Goal: Answer question/provide support: Answer question/provide support

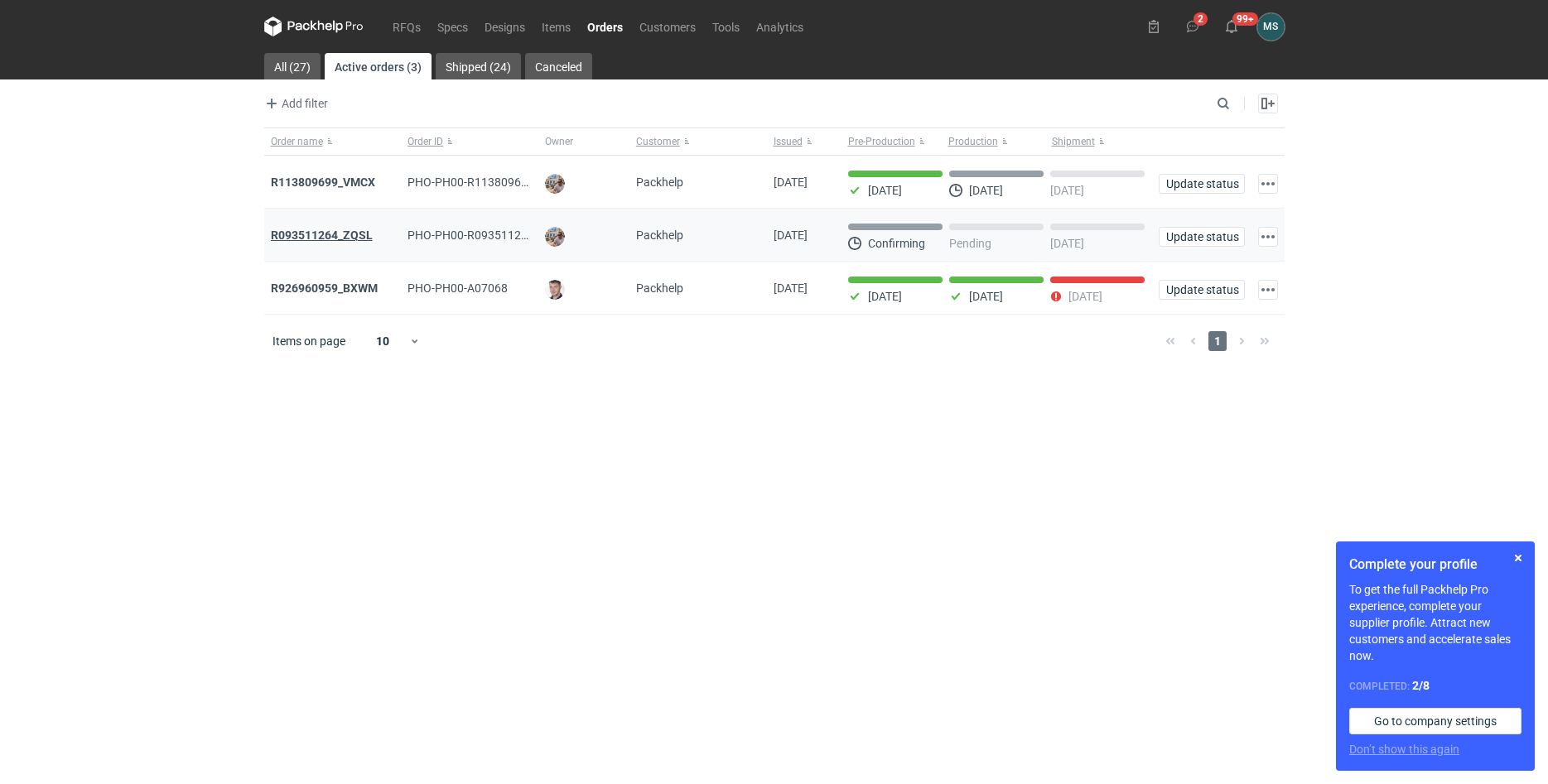
click at [339, 237] on strong "R093511264_ZQSL" at bounding box center [322, 235] width 102 height 13
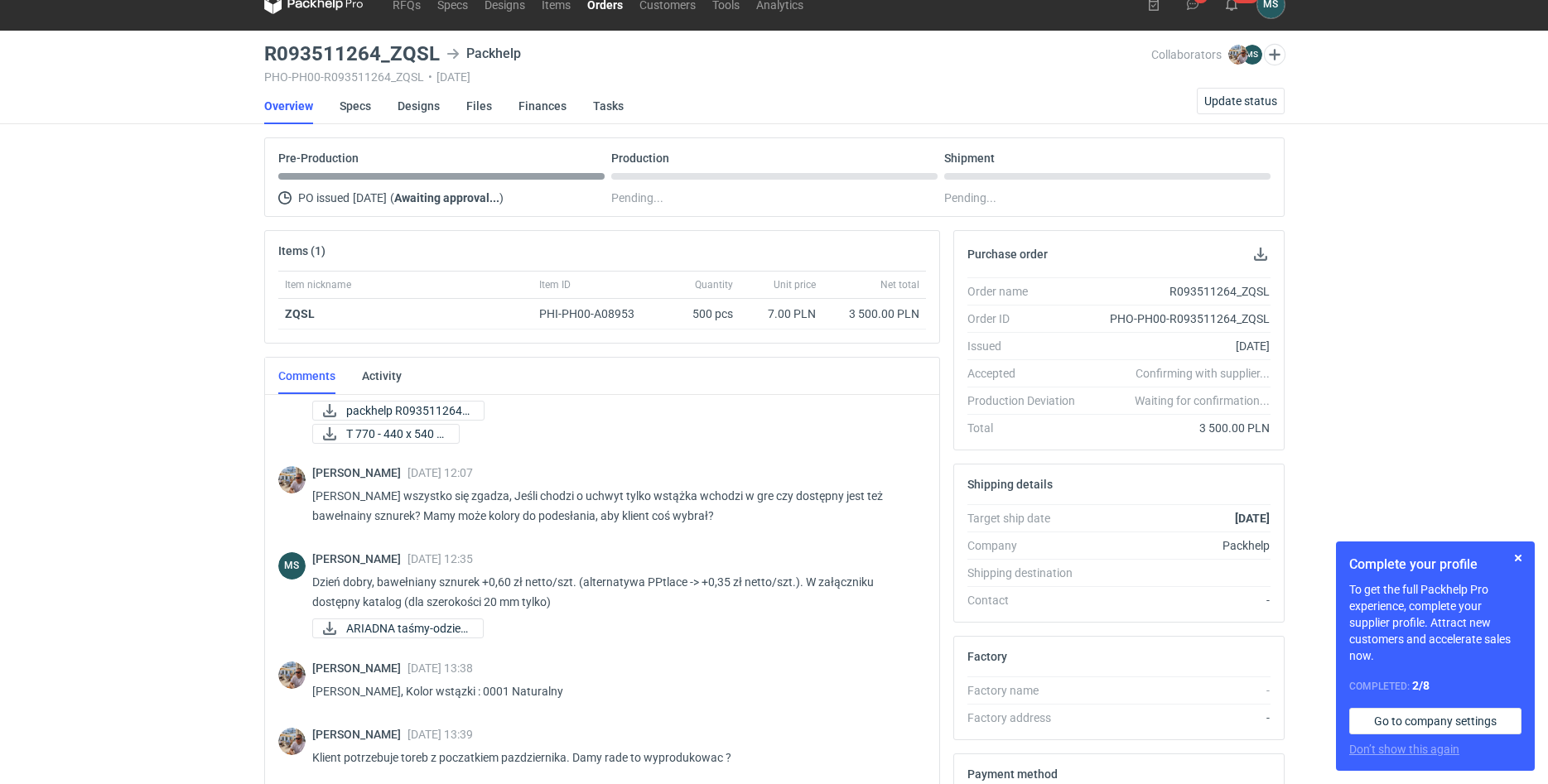
scroll to position [280, 0]
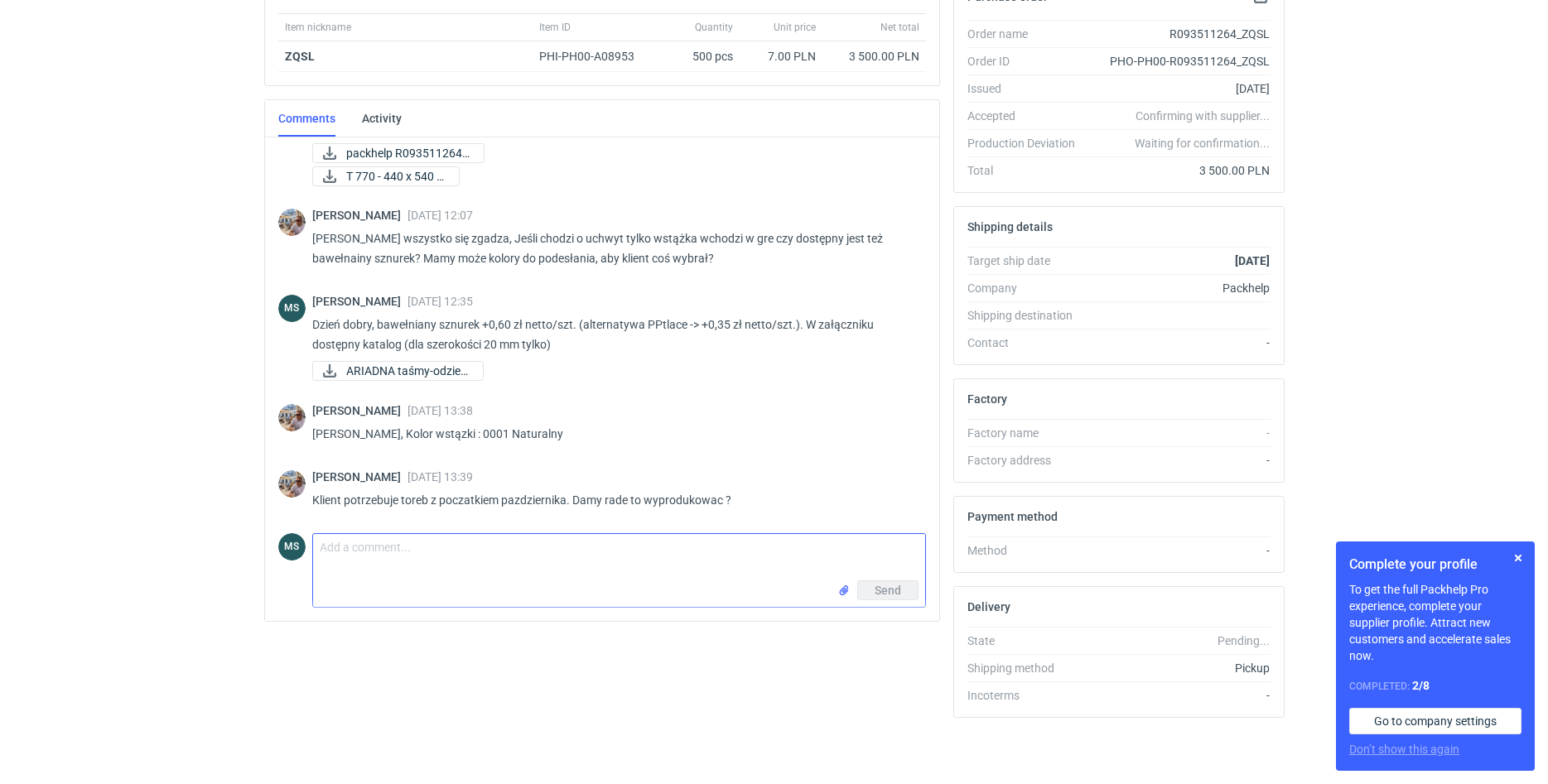
click at [488, 579] on textarea "Comment message" at bounding box center [619, 557] width 612 height 46
click at [478, 582] on div "Send" at bounding box center [619, 594] width 612 height 26
click at [511, 561] on textarea "Comment message" at bounding box center [619, 557] width 612 height 46
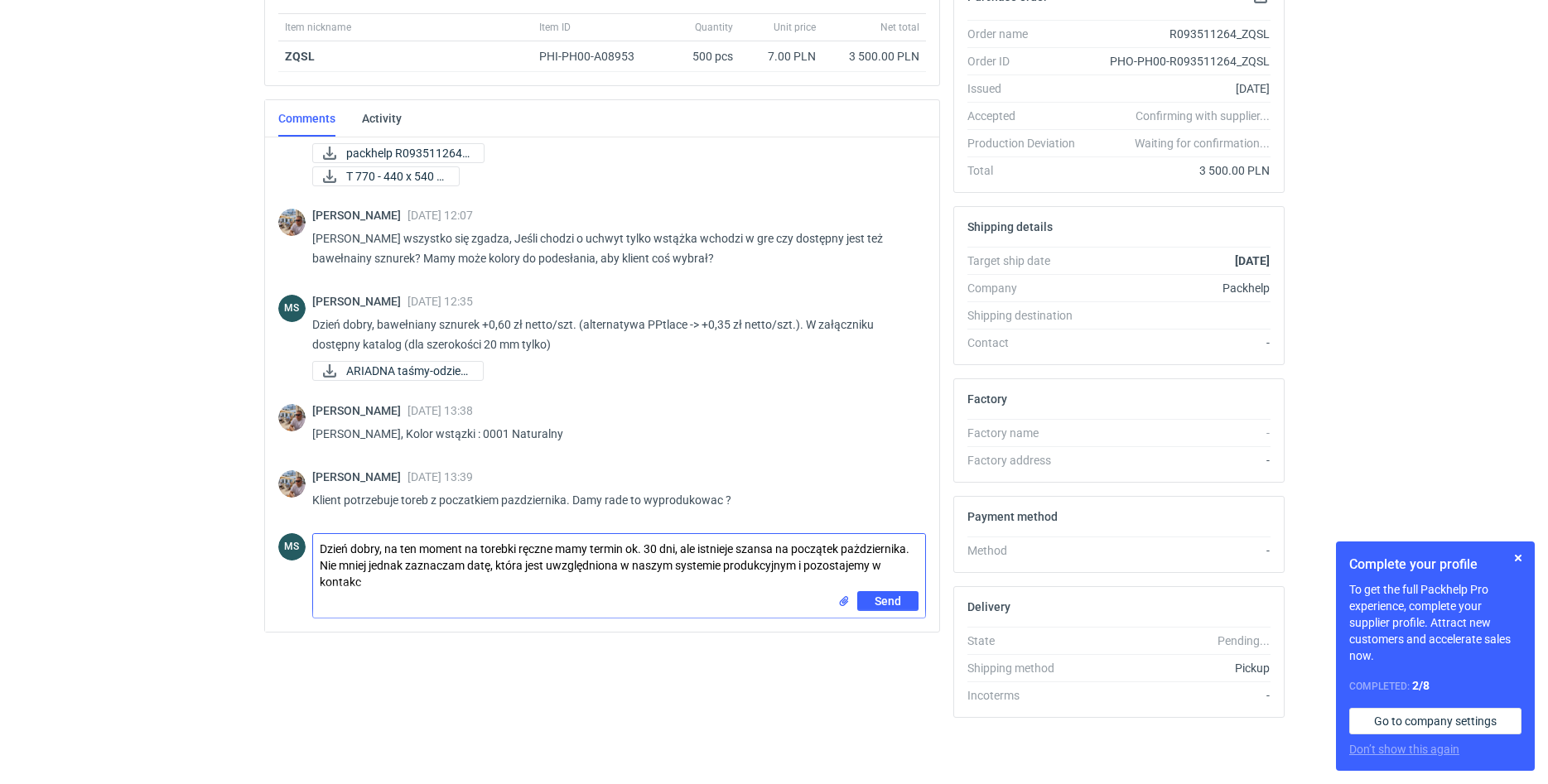
scroll to position [0, 0]
type textarea "Dzień dobry, na ten moment na torebki ręczne mamy termin ok. 30 dni, ale istnie…"
click at [888, 606] on span "Send" at bounding box center [887, 601] width 26 height 11
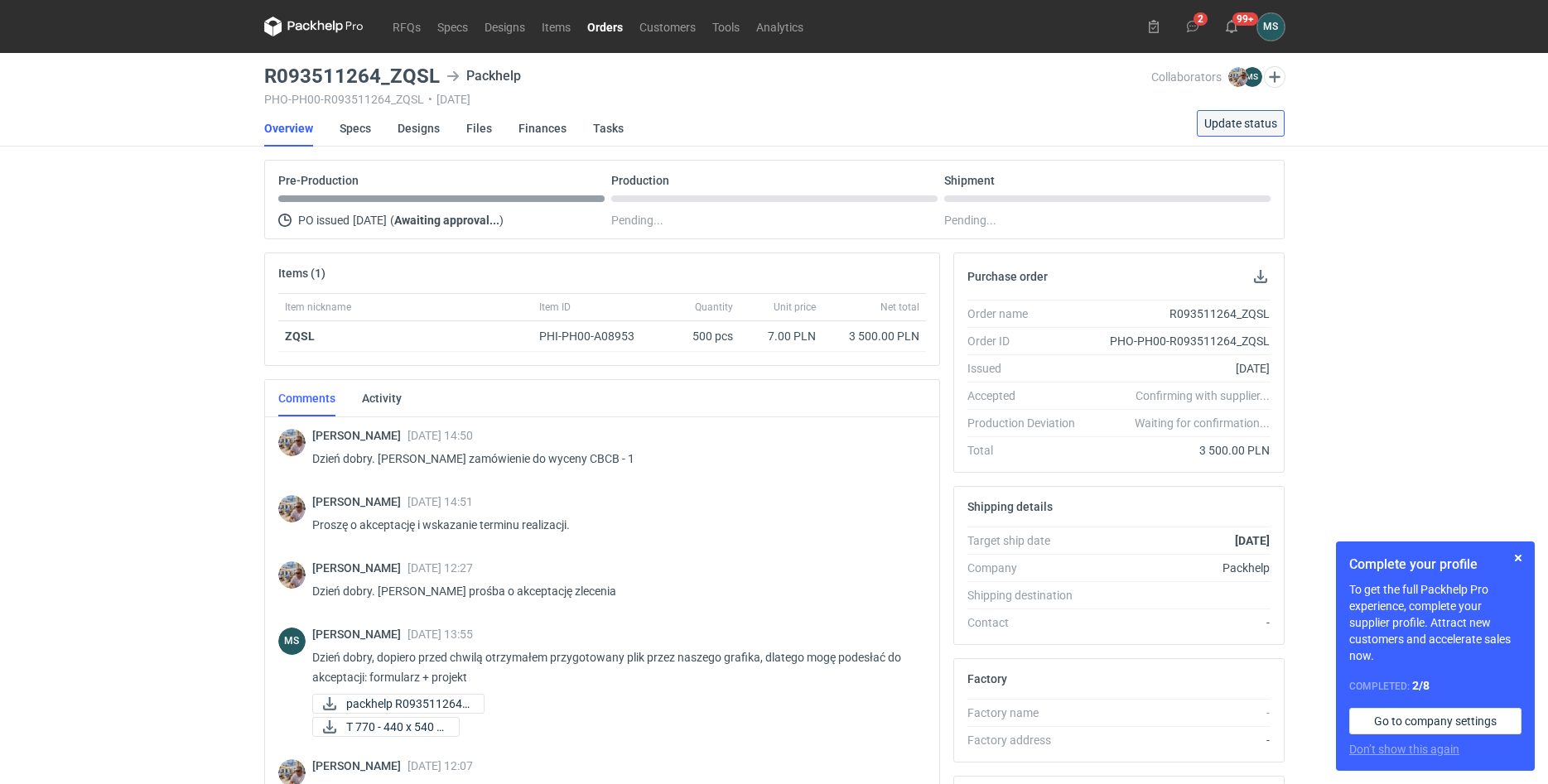
click at [1221, 132] on button "Update status" at bounding box center [1240, 123] width 88 height 26
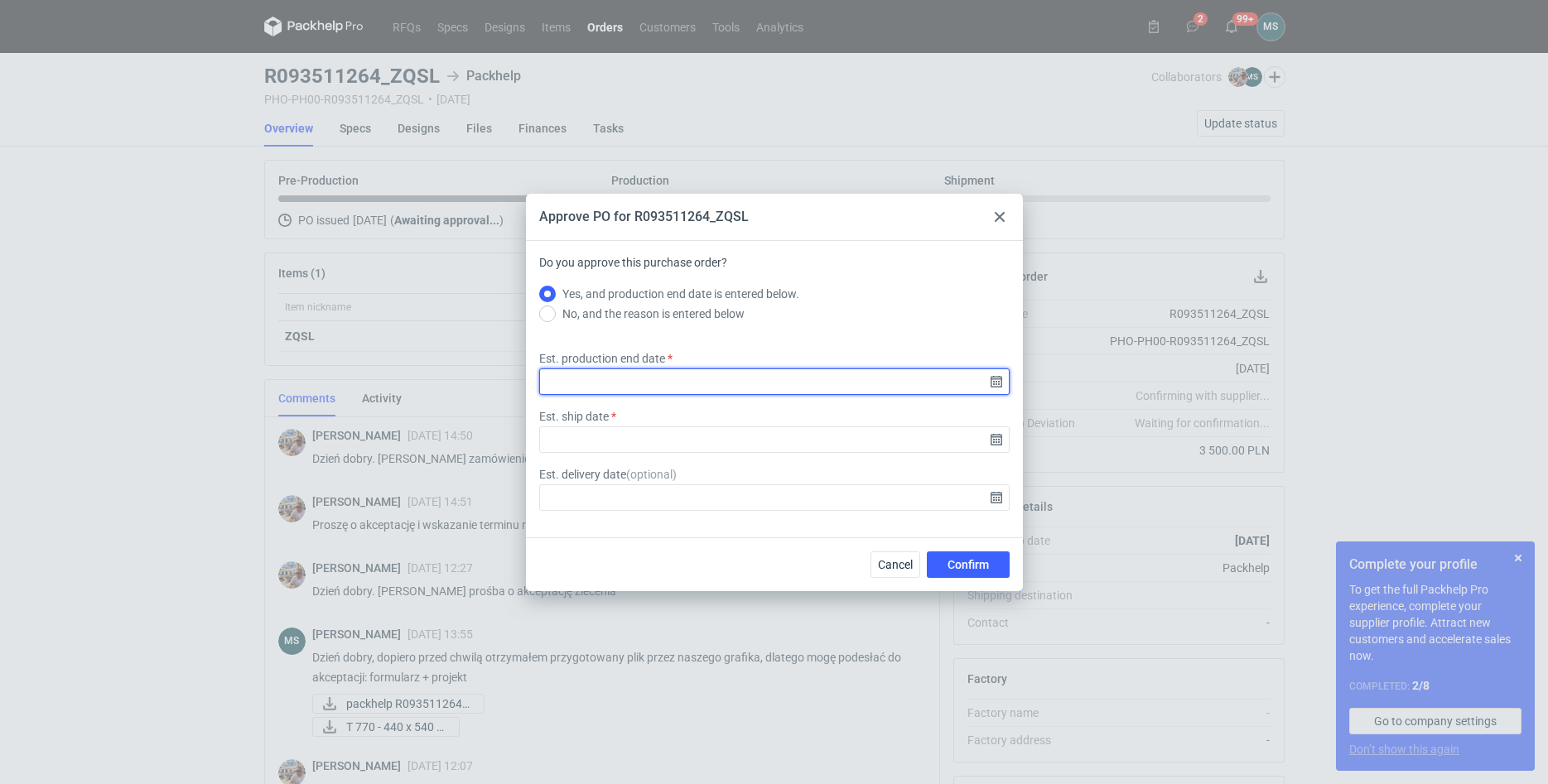
click at [593, 390] on input "Est. production end date" at bounding box center [774, 382] width 470 height 26
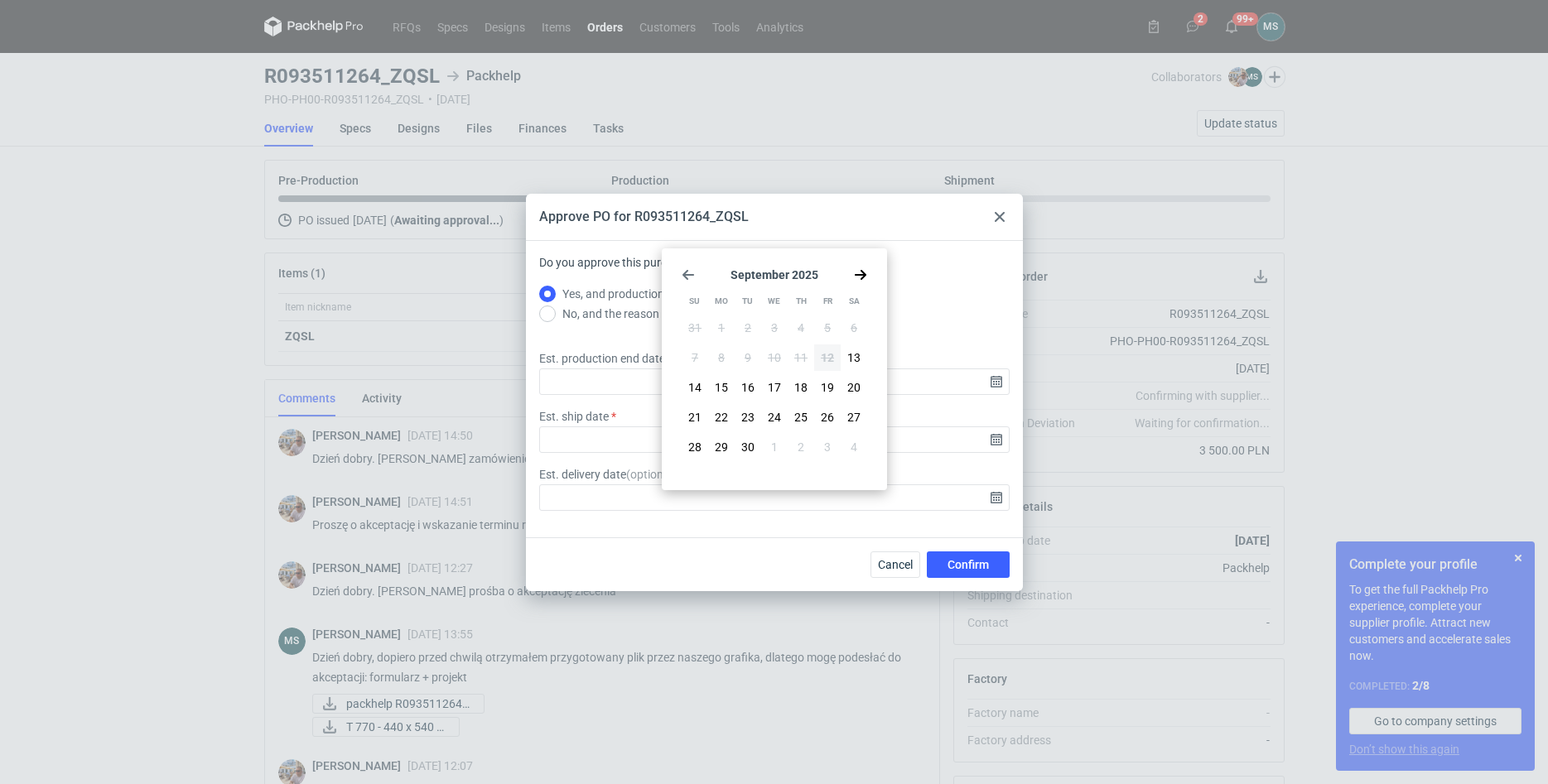
click at [867, 277] on icon "Go forward 1 month" at bounding box center [860, 275] width 13 height 13
click at [826, 357] on span "10" at bounding box center [827, 357] width 13 height 17
type input "[DATE]"
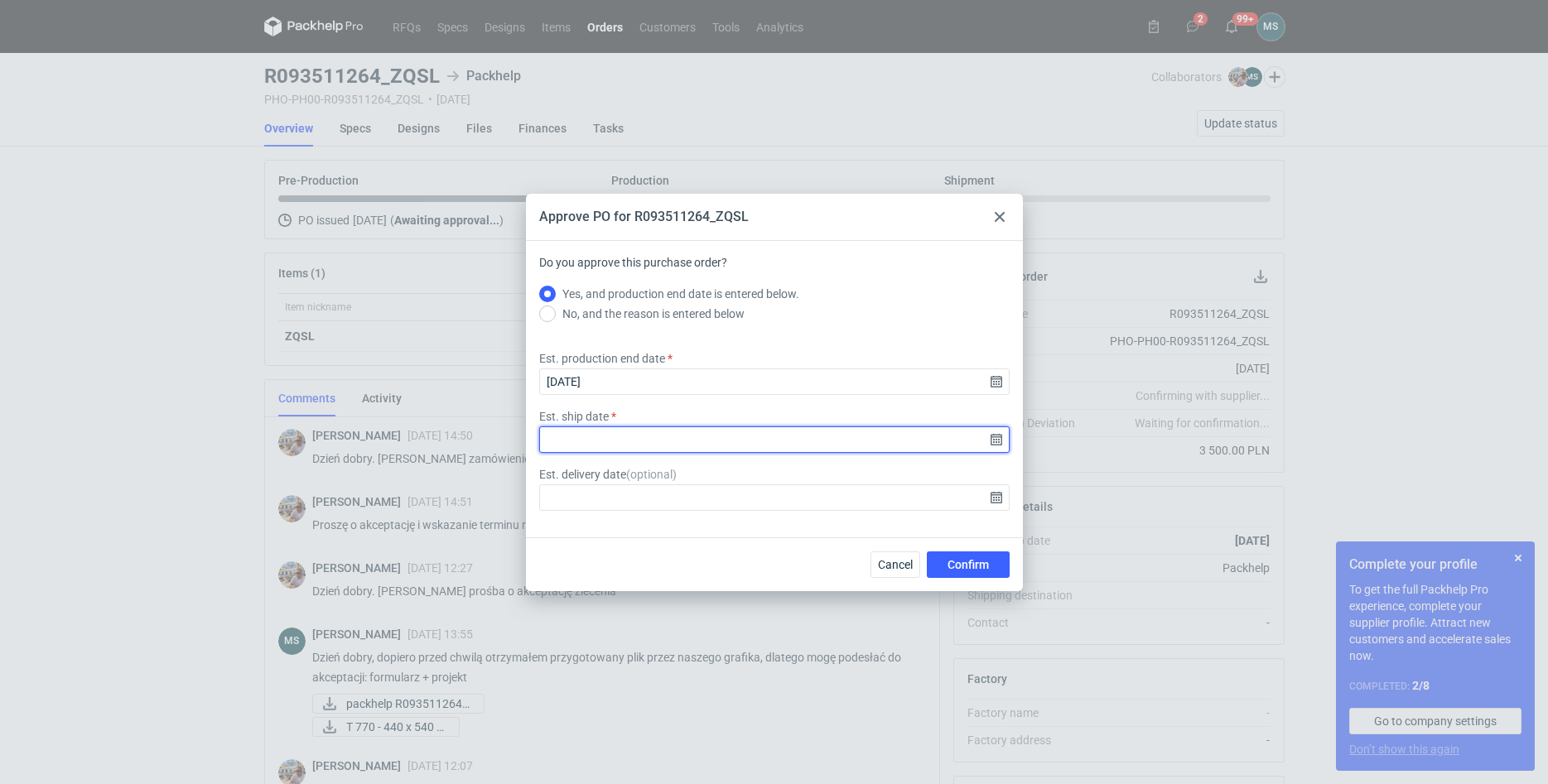
click at [643, 444] on input "Est. ship date" at bounding box center [774, 440] width 470 height 26
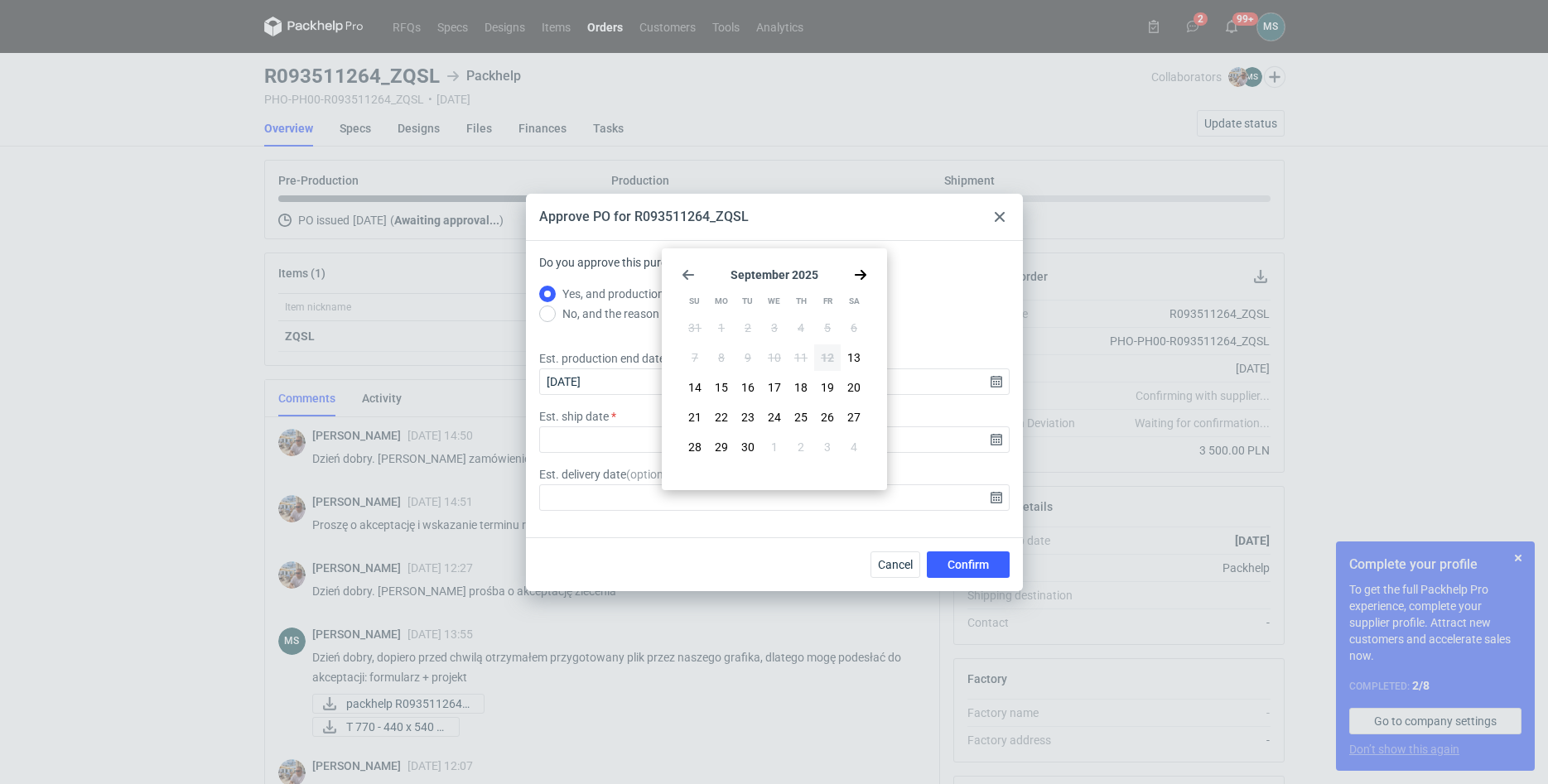
click at [856, 276] on use "Go forward 1 month" at bounding box center [860, 275] width 11 height 10
click at [820, 355] on button "10" at bounding box center [827, 357] width 26 height 26
type input "[DATE]"
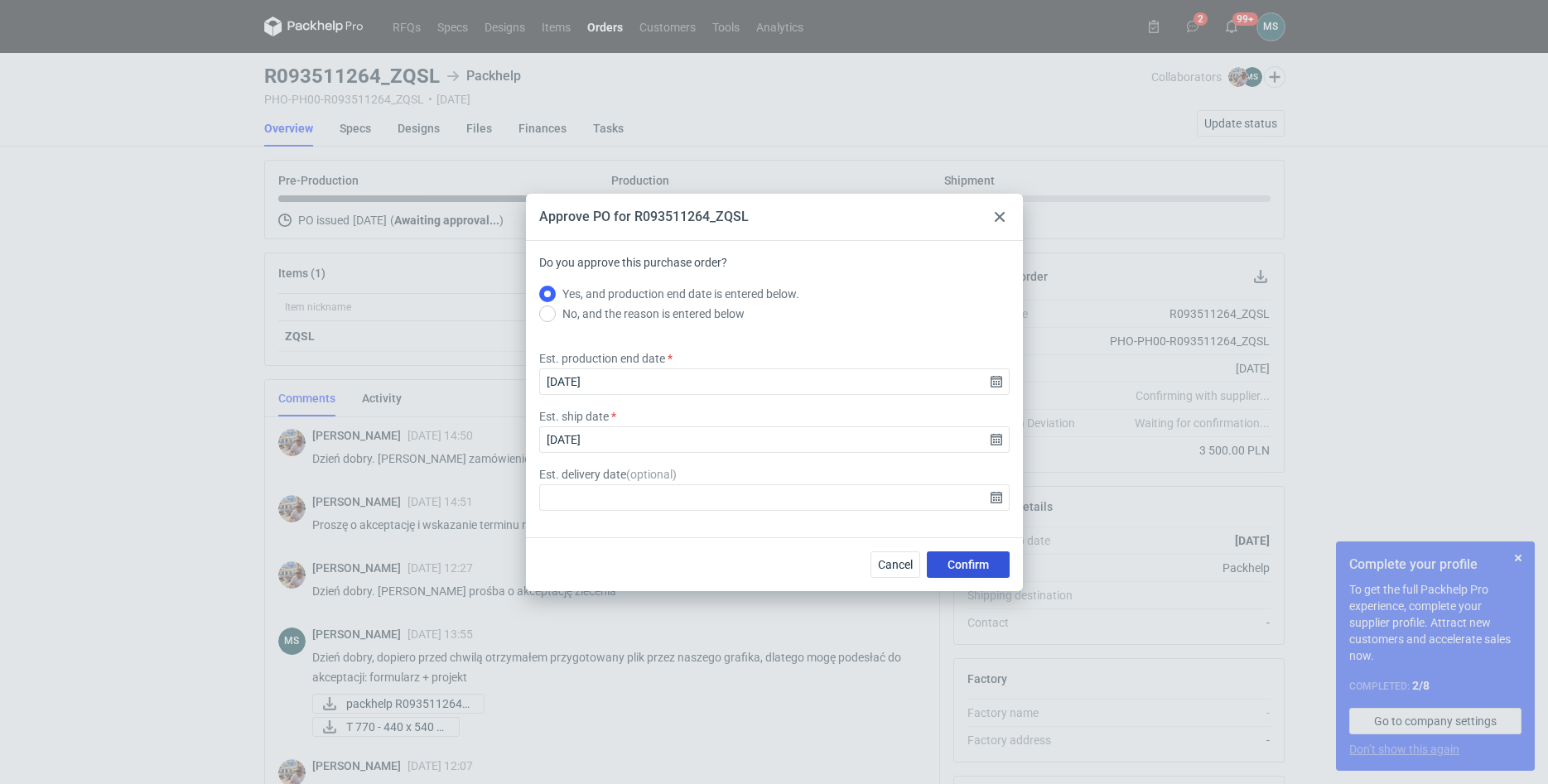
click at [959, 564] on span "Confirm" at bounding box center [968, 564] width 42 height 11
